Goal: Task Accomplishment & Management: Manage account settings

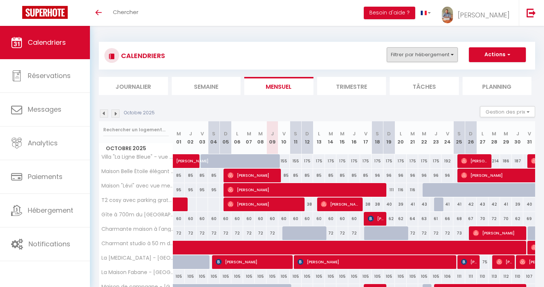
click at [429, 56] on button "Filtrer par hébergement" at bounding box center [422, 54] width 71 height 15
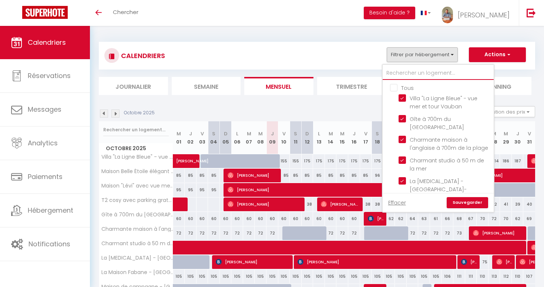
click at [422, 74] on input "text" at bounding box center [438, 73] width 111 height 13
type input "t"
checkbox input "false"
type input "t2"
checkbox input "false"
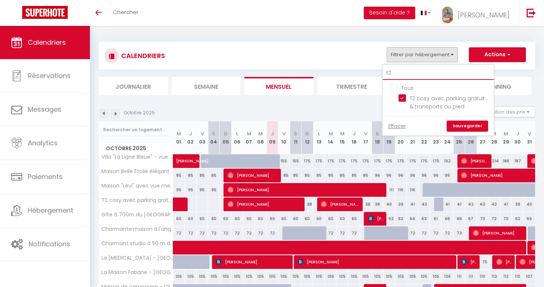
type input "t2"
click at [479, 125] on link "Sauvegarder" at bounding box center [467, 126] width 41 height 11
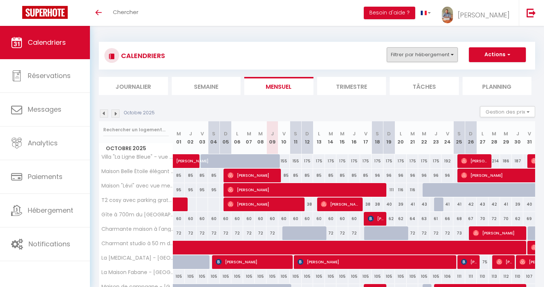
click at [426, 58] on button "Filtrer par hébergement" at bounding box center [422, 54] width 71 height 15
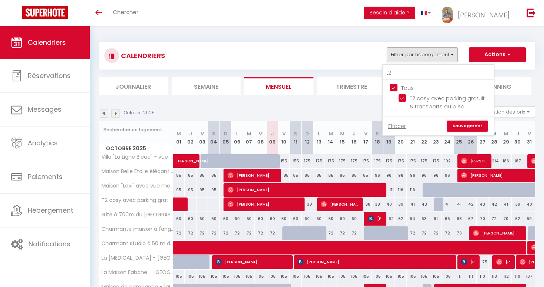
click at [394, 88] on input "Tous" at bounding box center [445, 87] width 111 height 7
checkbox input "false"
click at [403, 74] on input "t2" at bounding box center [438, 73] width 111 height 13
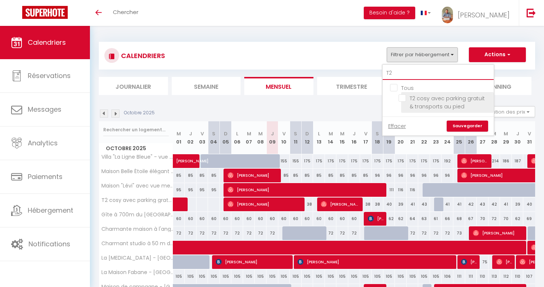
type input "T2"
click at [406, 98] on input "T2 cosy avec parking gratuit & transports au pied" at bounding box center [444, 97] width 92 height 7
checkbox input "true"
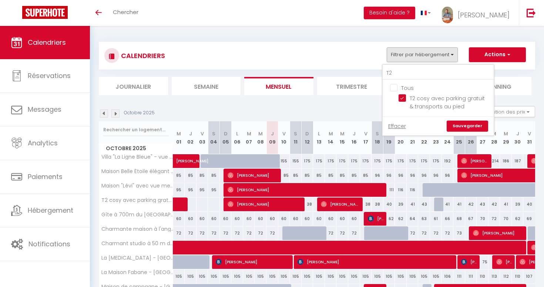
click at [459, 125] on link "Sauvegarder" at bounding box center [467, 126] width 41 height 11
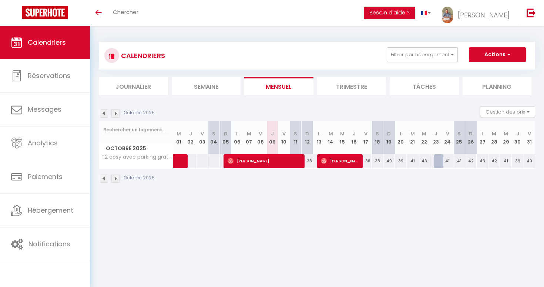
click at [182, 161] on span at bounding box center [189, 161] width 17 height 14
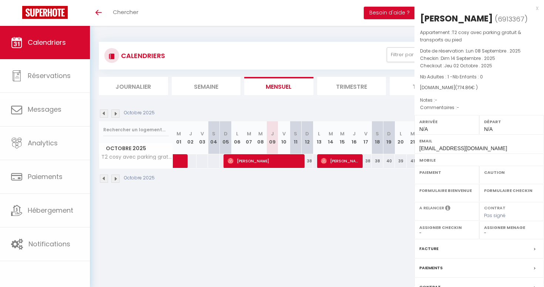
select select "OK"
select select "0"
select select "1"
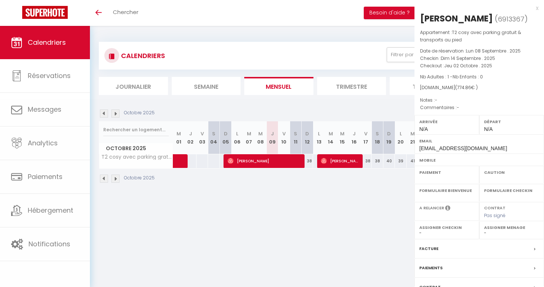
select select
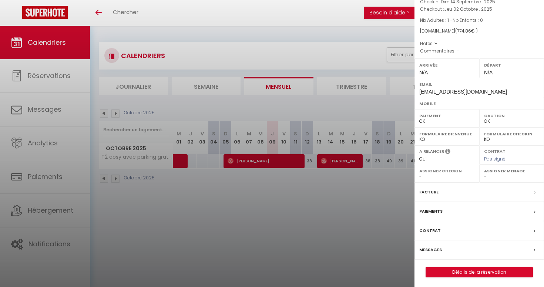
scroll to position [56, 0]
click at [452, 250] on div "Messages" at bounding box center [478, 250] width 129 height 19
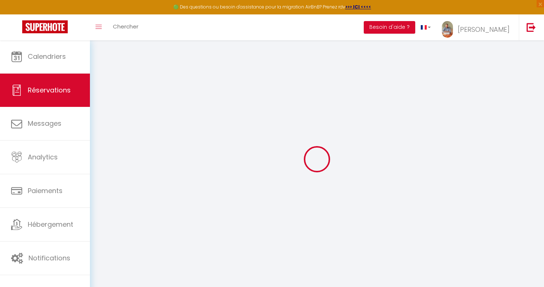
select select
checkbox input "false"
select select
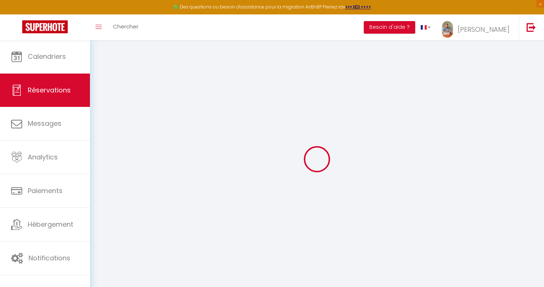
select select
checkbox input "false"
select select
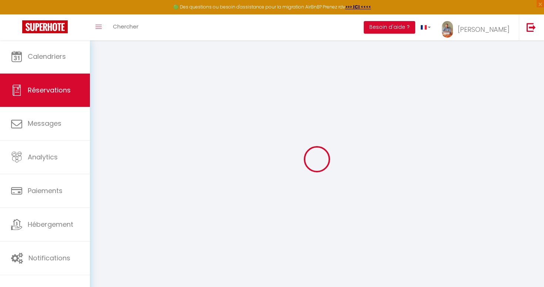
select select
checkbox input "false"
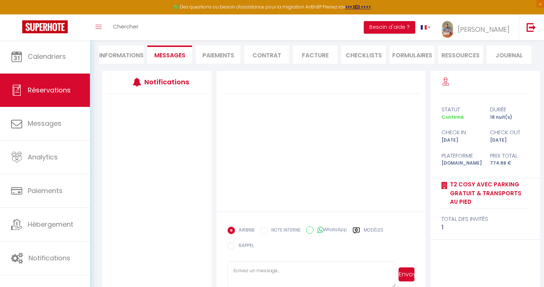
scroll to position [65, 0]
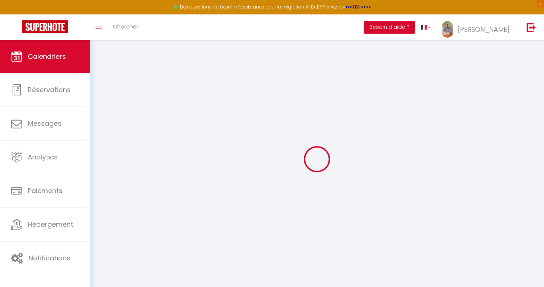
select select
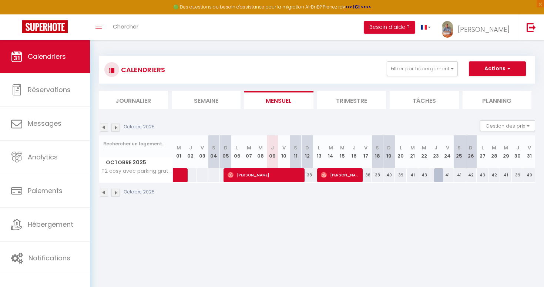
click at [286, 174] on span "[PERSON_NAME]" at bounding box center [265, 175] width 75 height 14
select select "OK"
select select "0"
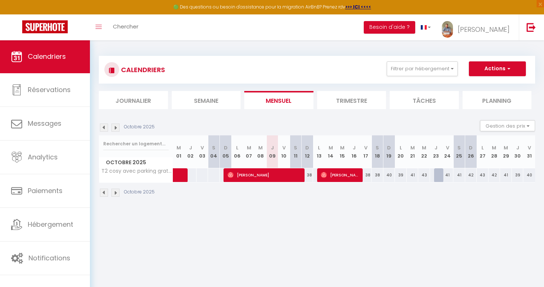
select select "1"
select select
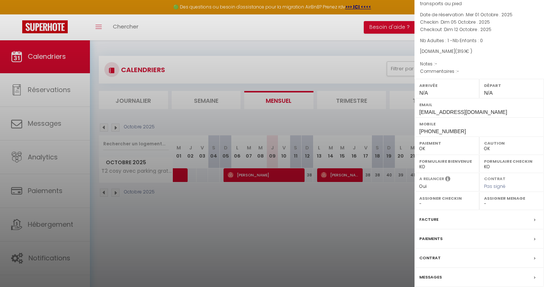
scroll to position [37, 0]
click at [452, 279] on div "Messages" at bounding box center [478, 276] width 129 height 19
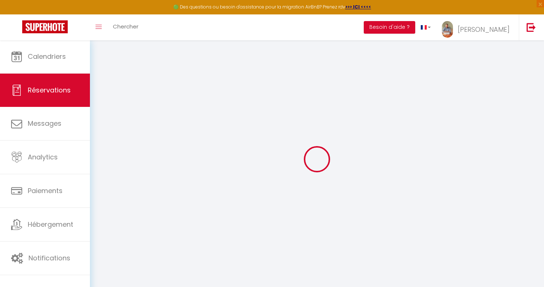
select select
checkbox input "false"
select select
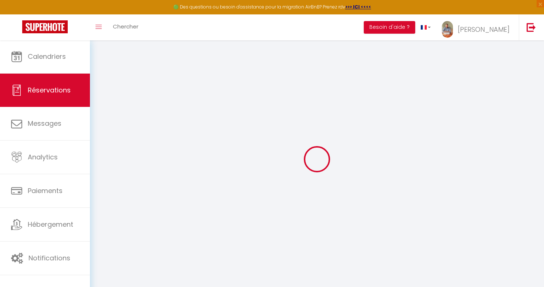
select select
checkbox input "false"
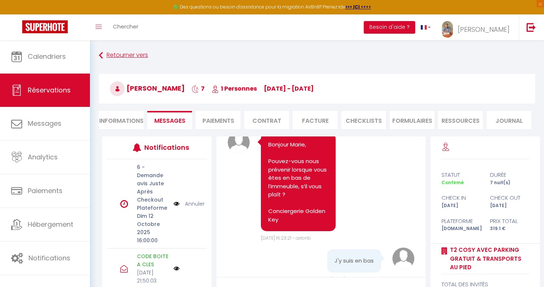
click at [118, 53] on link "Retourner vers" at bounding box center [317, 55] width 436 height 13
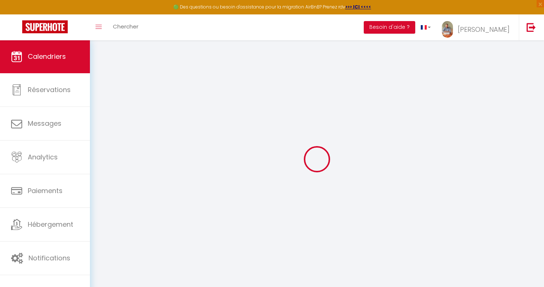
select select
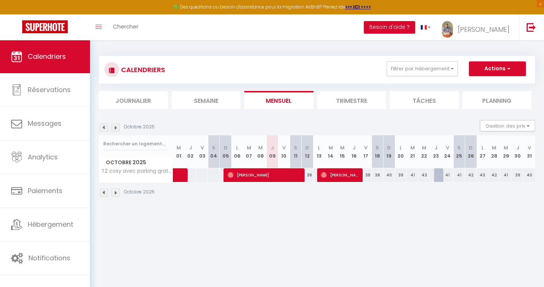
click at [348, 169] on span "[PERSON_NAME]" at bounding box center [341, 175] width 40 height 14
select select "OK"
select select "0"
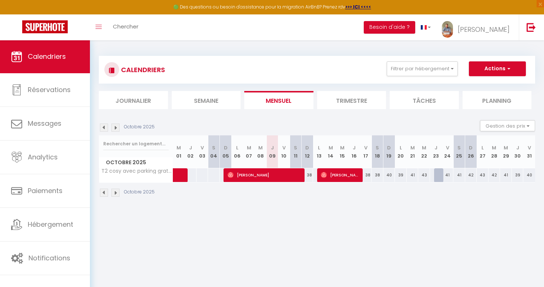
select select "1"
select select
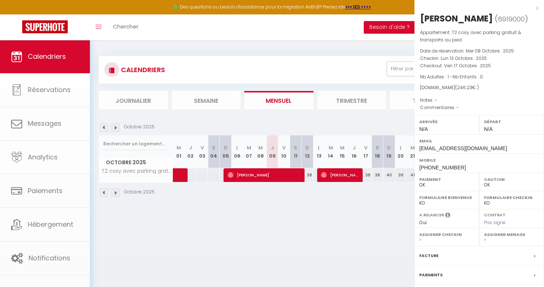
select select "48901"
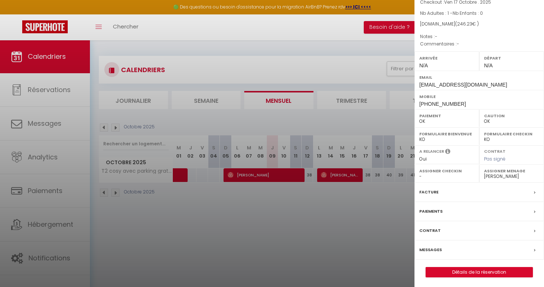
scroll to position [63, 0]
click at [443, 246] on div "Messages" at bounding box center [478, 250] width 129 height 19
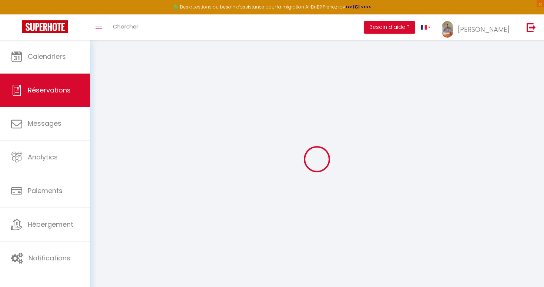
select select
checkbox input "false"
select select
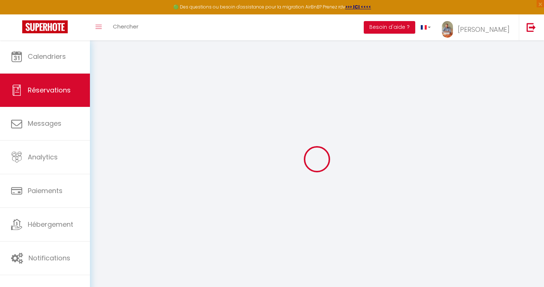
select select
checkbox input "false"
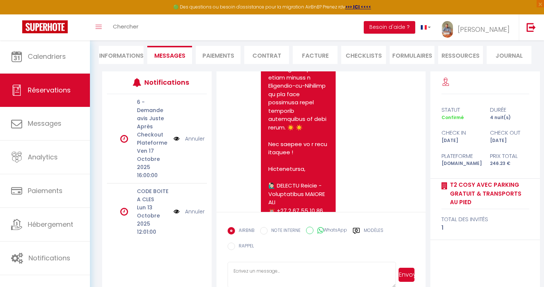
scroll to position [65, 0]
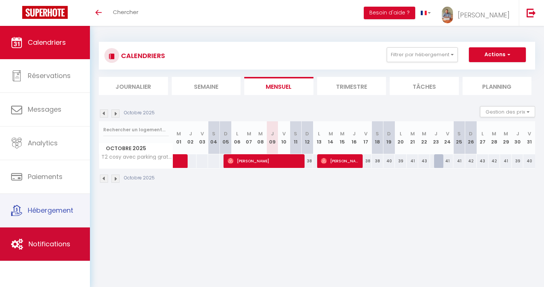
click at [59, 238] on link "Notifications" at bounding box center [45, 244] width 90 height 33
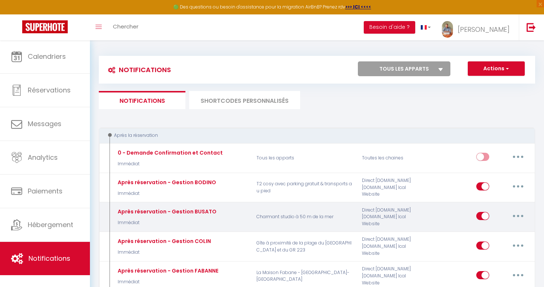
select select
checkbox input "false"
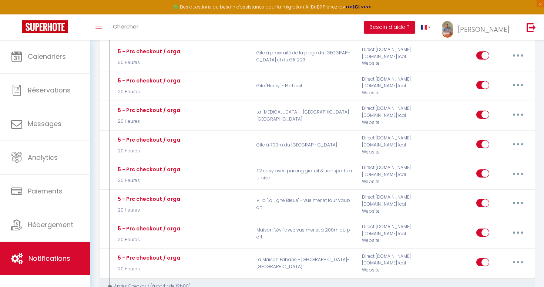
scroll to position [1742, 0]
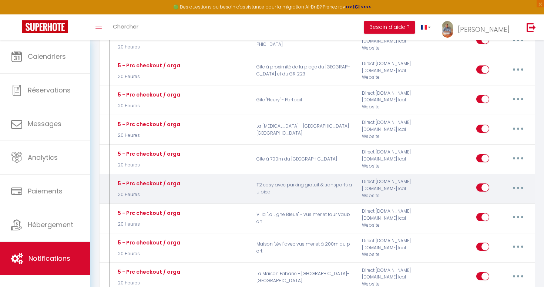
click at [520, 182] on button "button" at bounding box center [518, 188] width 21 height 12
click at [495, 198] on link "Editer" at bounding box center [498, 204] width 55 height 13
type input "5 - Prc checkout / orga"
select select "4"
select select "20 Heures"
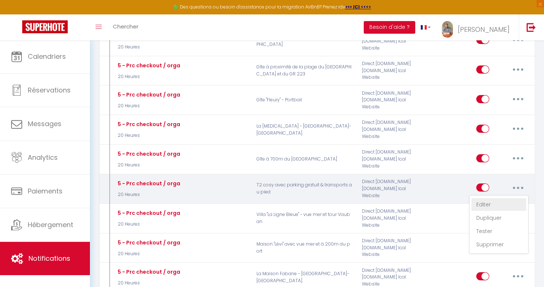
select select "if_booking_is_paid"
checkbox input "true"
checkbox input "false"
radio input "true"
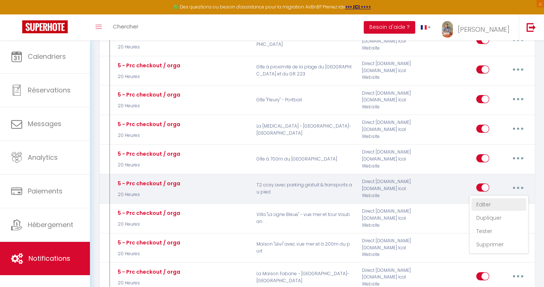
type input "Procédure pour votre départ - [RENTAL:NAME] - [GUEST:FIRST_NAME] [GUEST:NAME]"
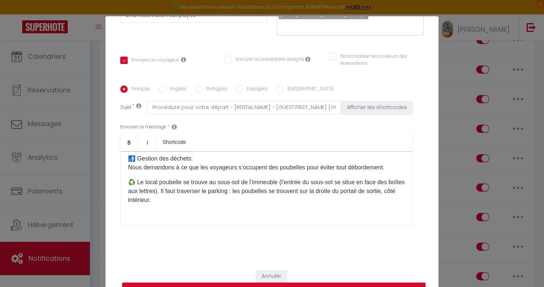
scroll to position [174, 0]
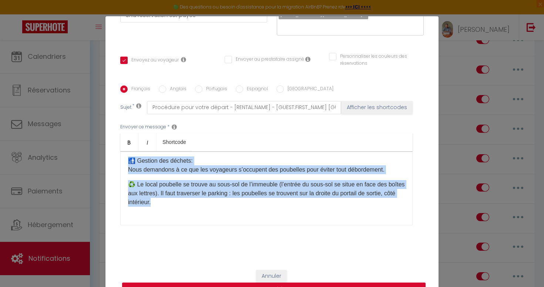
drag, startPoint x: 189, startPoint y: 210, endPoint x: 116, endPoint y: 168, distance: 84.3
click at [116, 168] on div "Titre * 5 - Prc checkout / orga Pour cet hébergement Sélectionner les hébergeme…" at bounding box center [271, 86] width 333 height 354
copy div "🚮 Gestion des déchets: Nous demandons à ce que les voyageurs s’occupent des pou…"
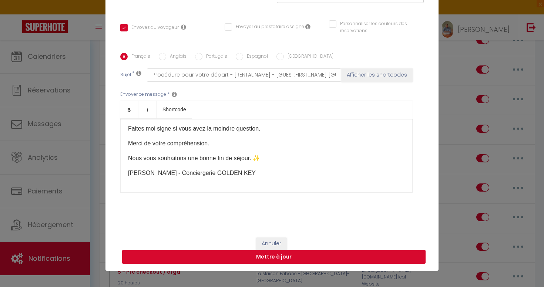
scroll to position [33, 0]
click at [158, 255] on button "Mettre à jour" at bounding box center [273, 257] width 303 height 14
checkbox input "true"
checkbox input "false"
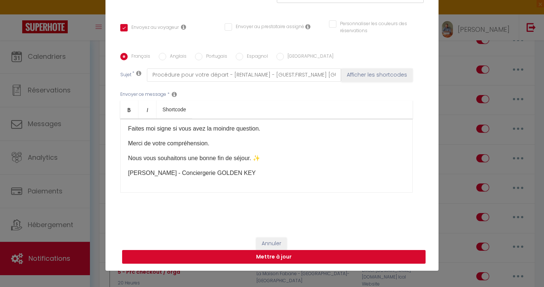
scroll to position [128, 0]
